Goal: Communication & Community: Connect with others

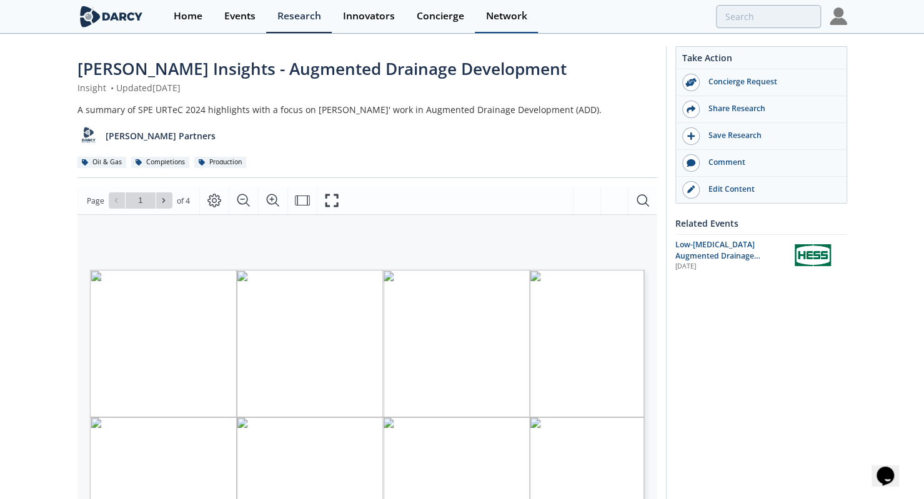
click at [502, 19] on div "Network" at bounding box center [506, 16] width 41 height 10
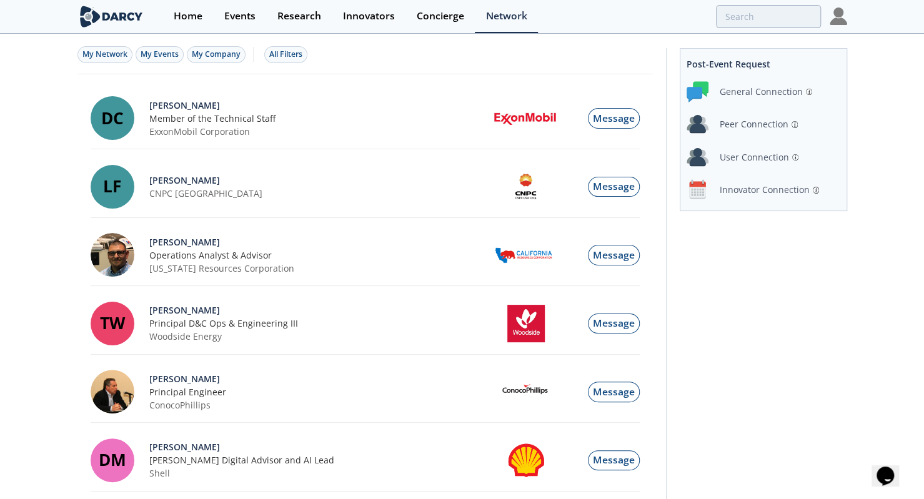
click at [750, 184] on div "Innovator Connection" at bounding box center [765, 189] width 90 height 13
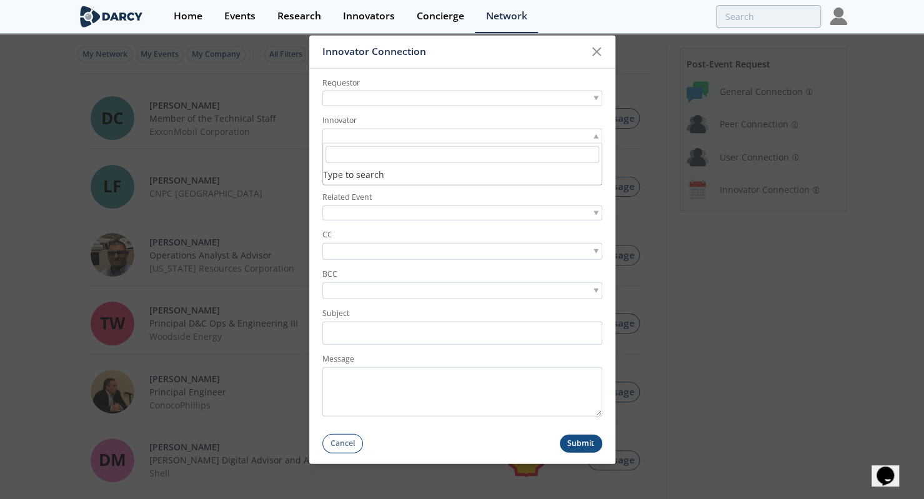
click at [385, 131] on div at bounding box center [462, 136] width 280 height 16
type input "lightning production services"
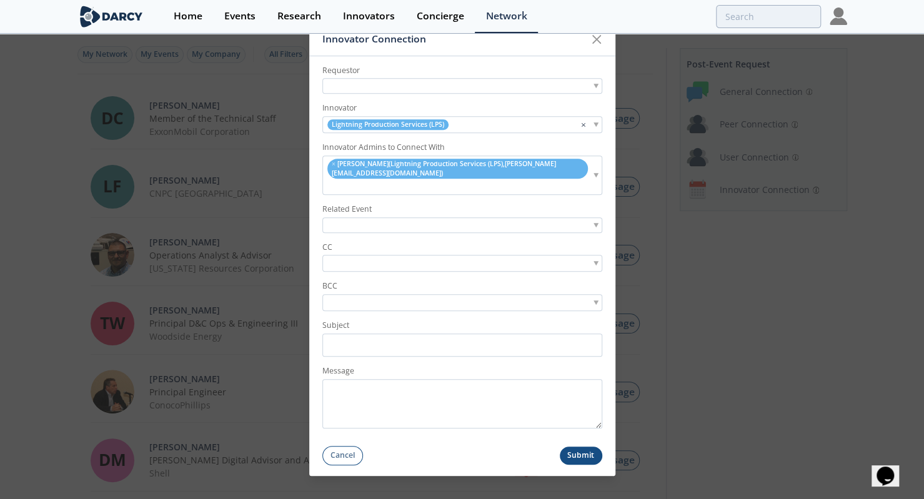
click at [427, 94] on div at bounding box center [462, 87] width 280 height 16
type input "moussa kane"
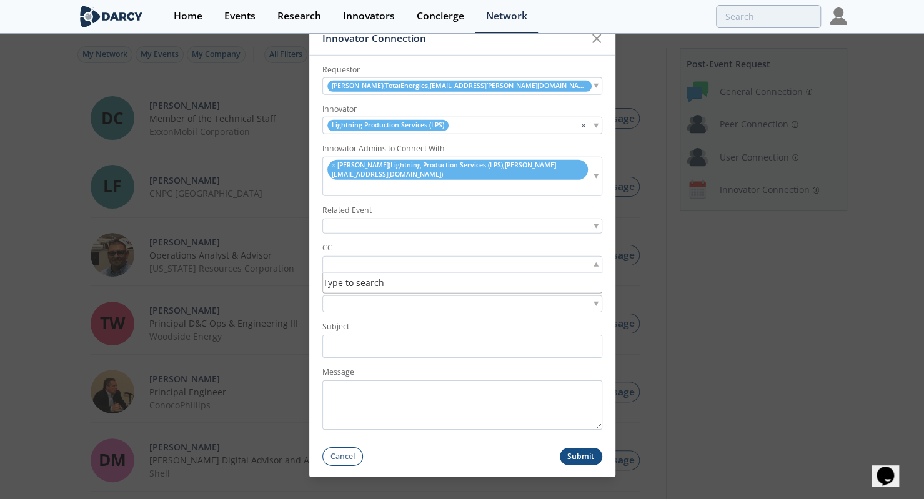
click at [379, 258] on input "search" at bounding box center [368, 264] width 86 height 13
type input "florent boemare"
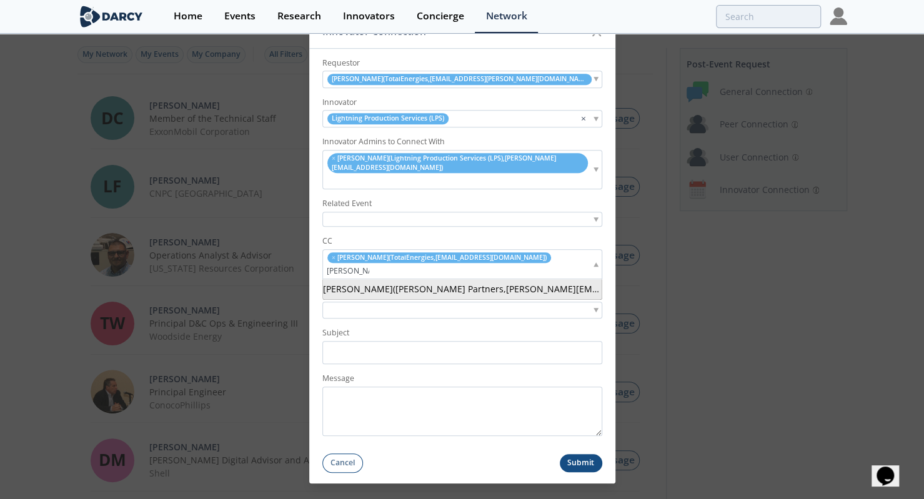
type input "ron sasaki"
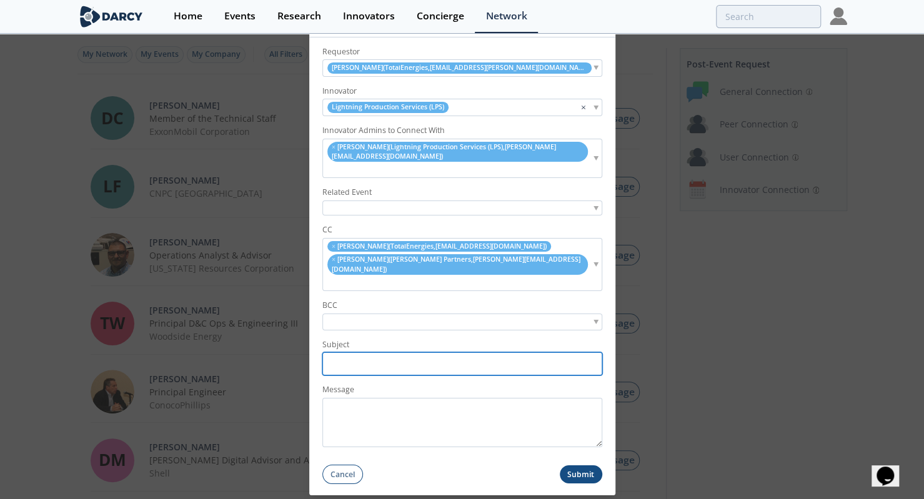
click at [339, 352] on input "Subject" at bounding box center [462, 363] width 280 height 23
paste input "TotalEnergies <> Lightning Production Services | Darcy-facilitated Introduction"
type input "TotalEnergies <> Lightning Production Services | Darcy-facilitated Introduction"
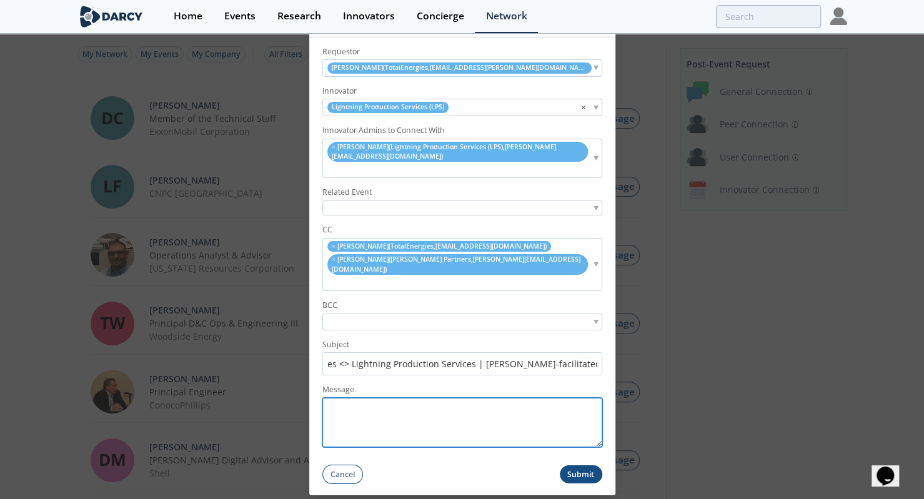
scroll to position [0, 0]
paste textarea "Good morning Brian, I am emailing today to introduce you to Moussa Kane and Flo…"
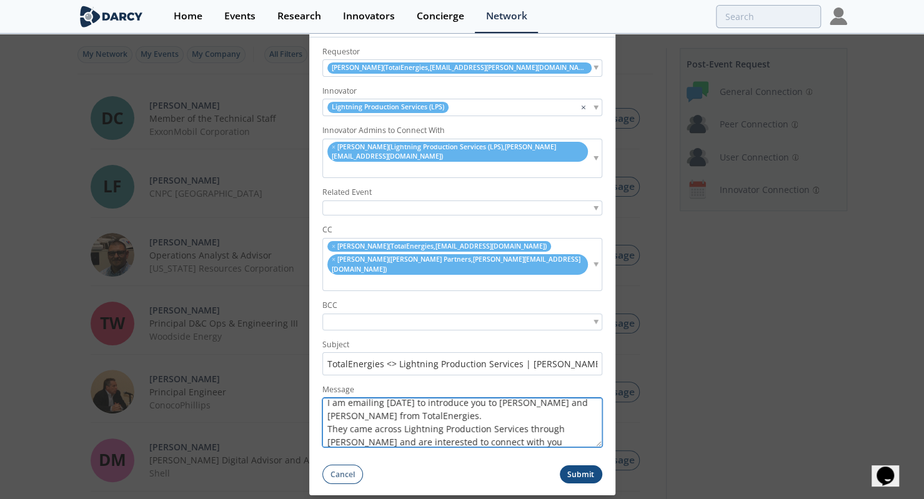
scroll to position [34, 0]
click at [478, 398] on textarea "Good morning Brian, I am emailing today to introduce you to Moussa Kane and Flo…" at bounding box center [462, 422] width 280 height 49
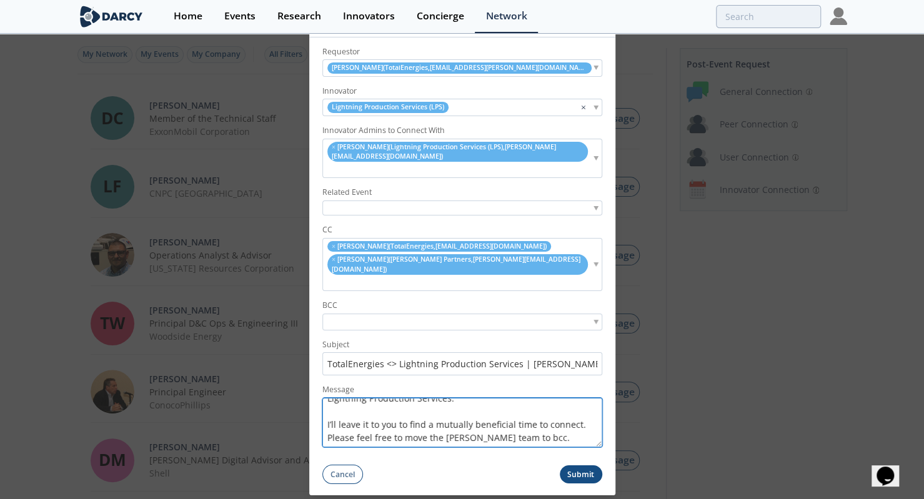
scroll to position [144, 0]
click at [327, 398] on textarea "Good morning Brian, I am emailing today to introduce you to Moussa Kane and Flo…" at bounding box center [462, 422] width 280 height 49
type textarea "Good morning Brian, I am emailing today to introduce you to Moussa Kane and Flo…"
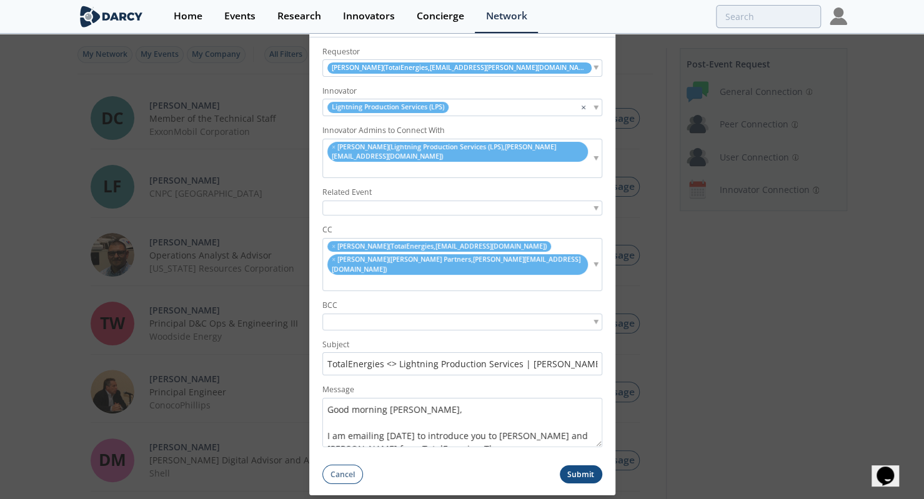
click at [584, 465] on button "Submit" at bounding box center [581, 474] width 42 height 18
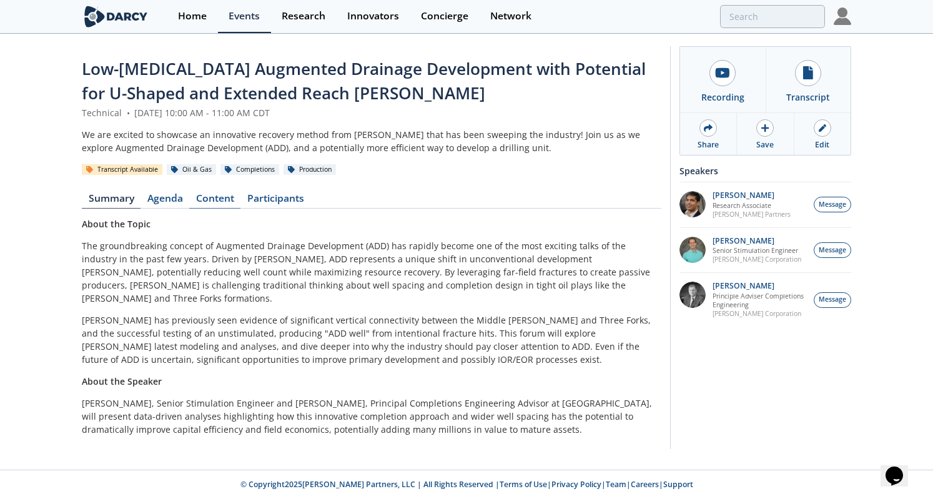
click at [214, 205] on link "Content" at bounding box center [214, 201] width 51 height 15
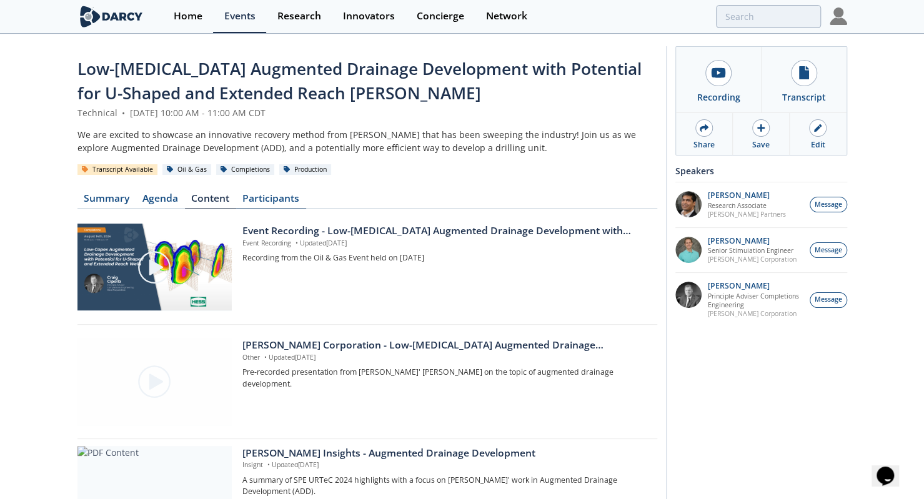
click at [289, 200] on link "Participants" at bounding box center [271, 201] width 70 height 15
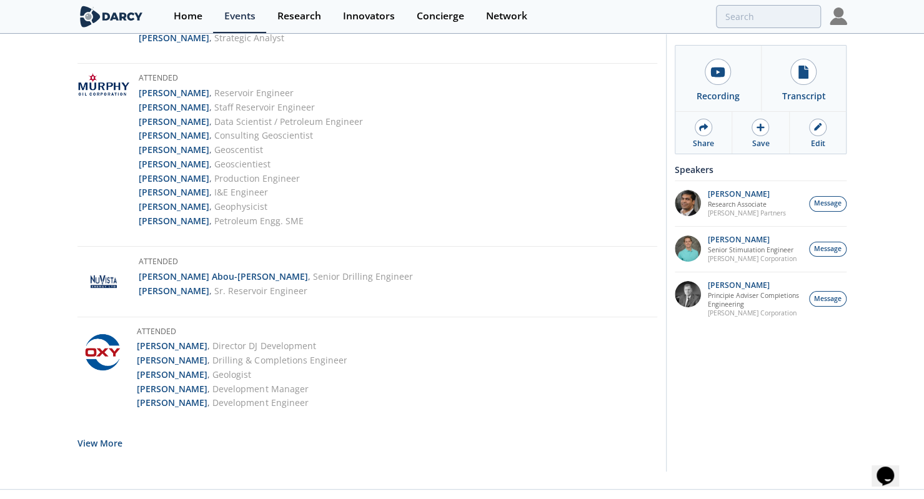
scroll to position [2354, 0]
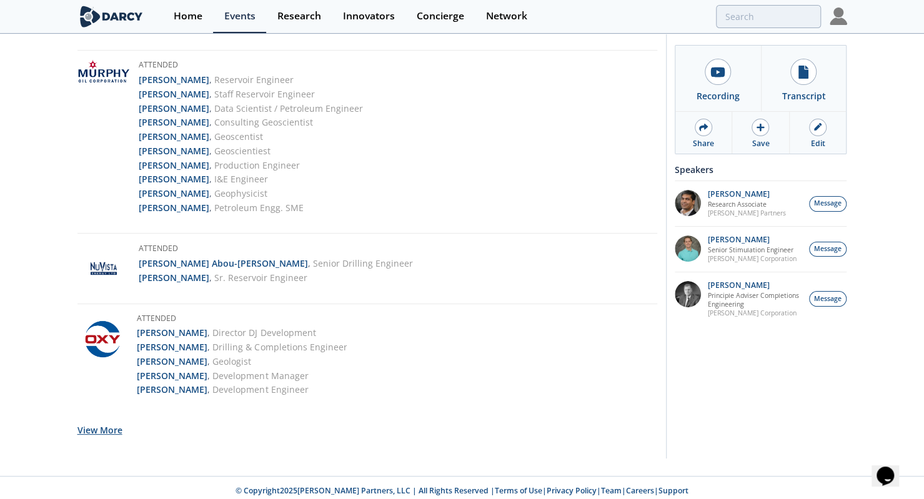
click at [96, 423] on button "View More" at bounding box center [99, 430] width 45 height 31
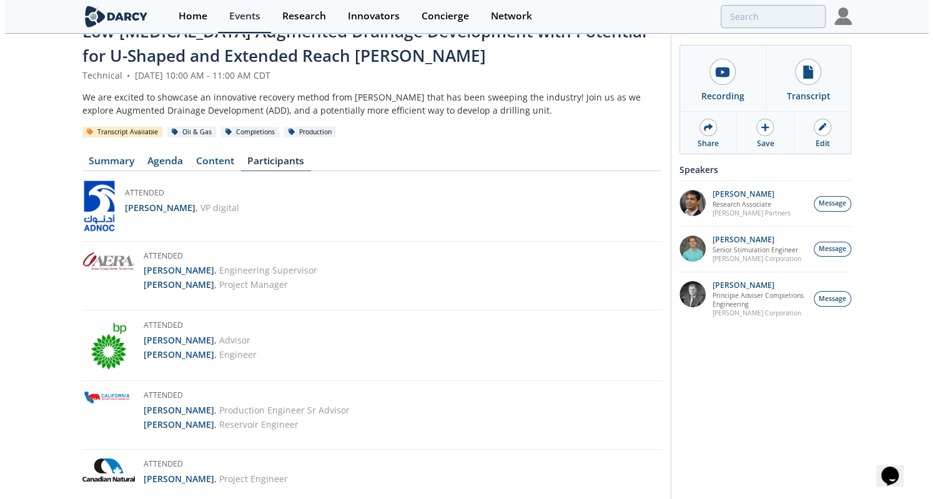
scroll to position [0, 0]
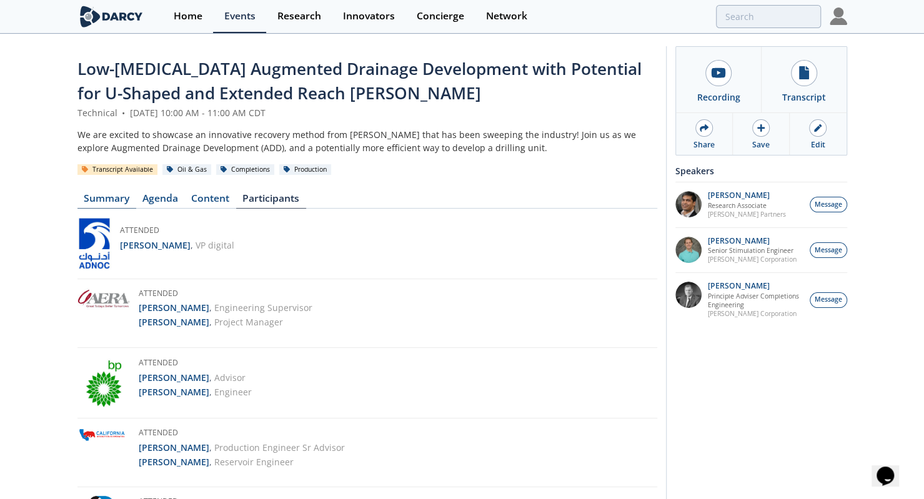
click at [102, 199] on link "Summary" at bounding box center [106, 201] width 59 height 15
